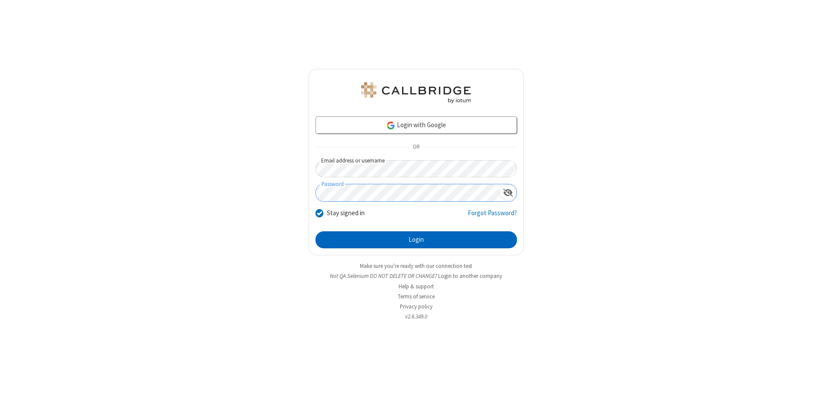
click at [416, 239] on button "Login" at bounding box center [417, 239] width 202 height 17
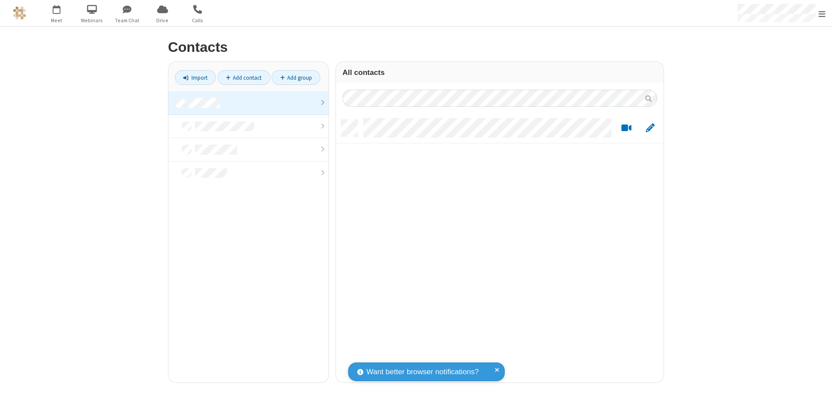
scroll to position [262, 321]
click at [249, 103] on link at bounding box center [248, 103] width 160 height 24
click at [296, 77] on link "Add group" at bounding box center [296, 77] width 49 height 15
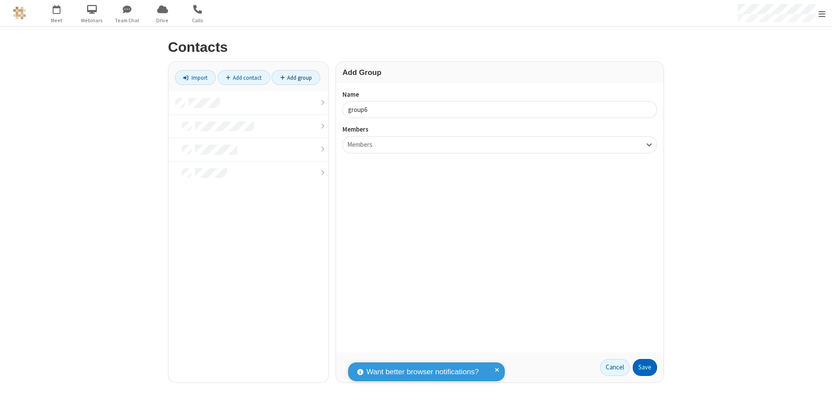
type input "group6"
click at [645, 367] on button "Save" at bounding box center [645, 367] width 24 height 17
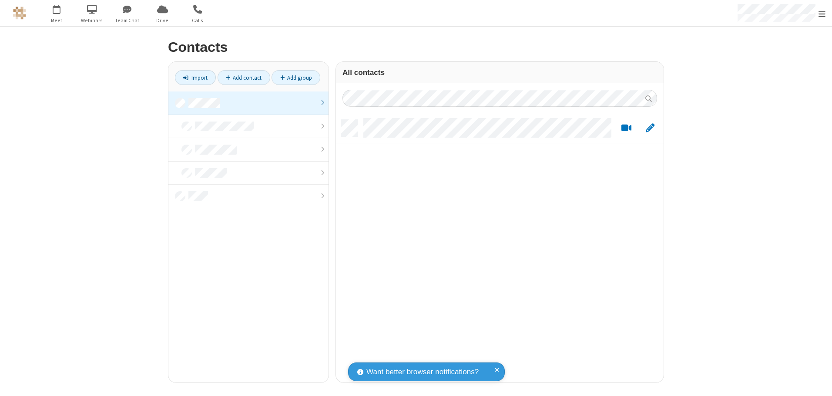
scroll to position [262, 321]
click at [249, 103] on link at bounding box center [248, 103] width 160 height 24
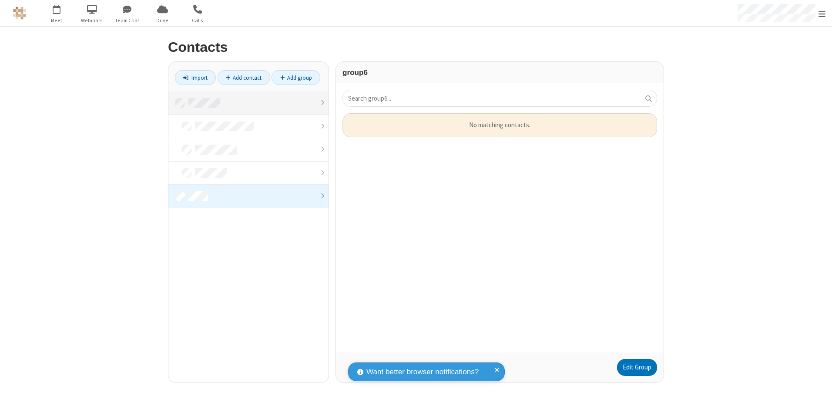
scroll to position [232, 321]
click at [637, 367] on link "Edit Group" at bounding box center [637, 367] width 40 height 17
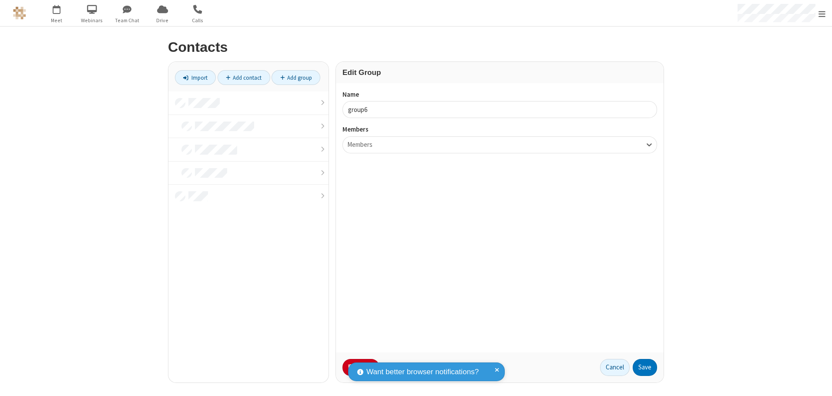
click at [0, 0] on button "No Thanks" at bounding box center [0, 0] width 0 height 0
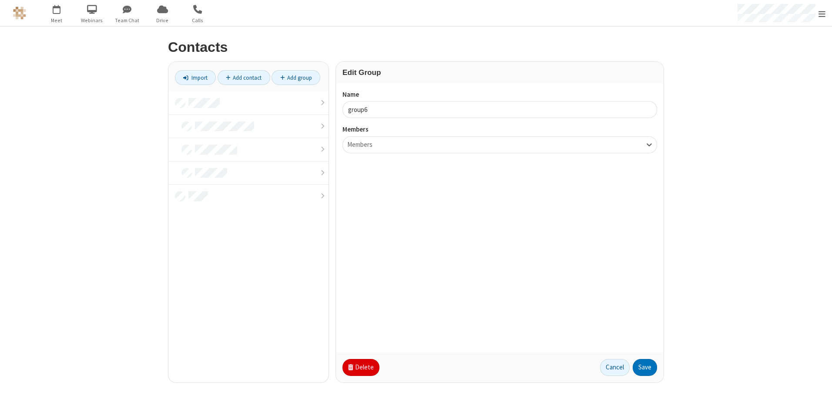
click at [360, 367] on button "Delete" at bounding box center [361, 367] width 37 height 17
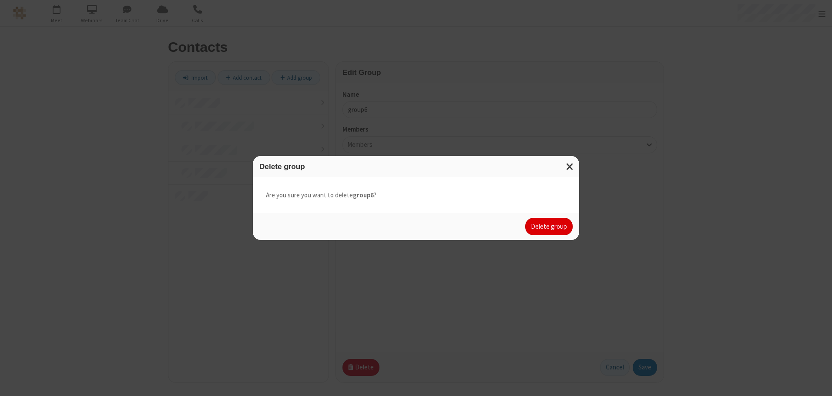
click at [549, 226] on button "Delete group" at bounding box center [548, 226] width 47 height 17
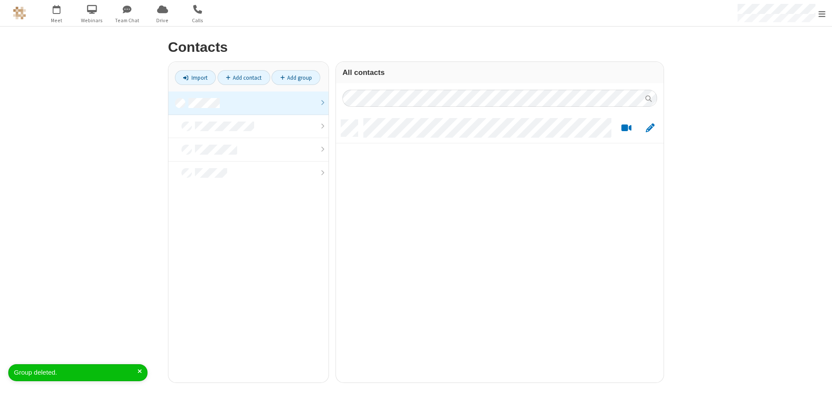
scroll to position [262, 321]
